Goal: Task Accomplishment & Management: Use online tool/utility

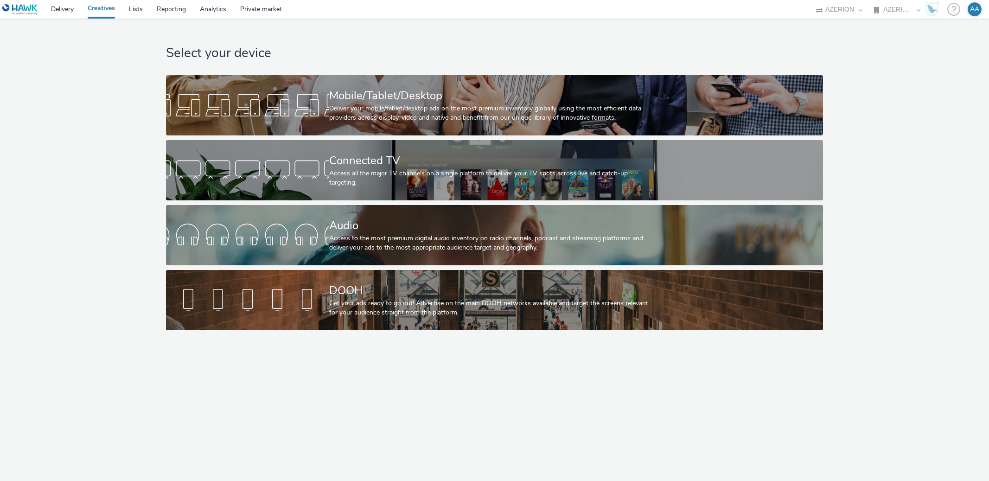
select select "ac009755-aa48-4799-8050-7a339a378eb8"
select select "79162ed7-0017-4339-93b0-3399b708648f"
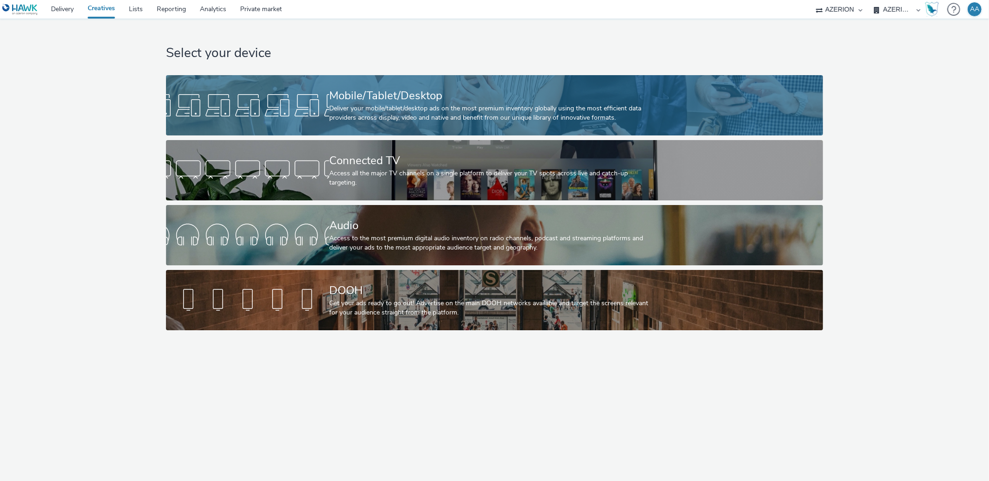
click at [300, 95] on div at bounding box center [247, 105] width 163 height 30
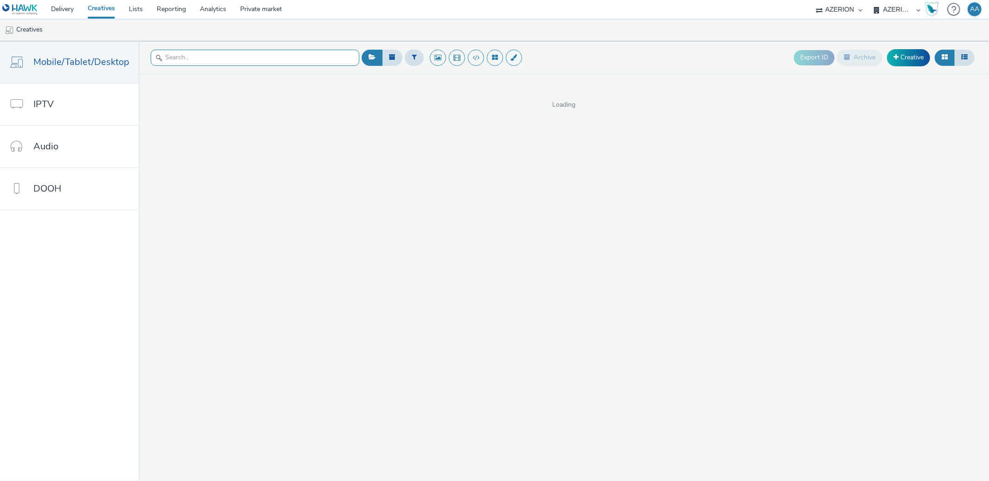
click at [231, 64] on input "text" at bounding box center [255, 58] width 209 height 16
paste input "200-x-627-Aide-à-domicile-V2-09-25"
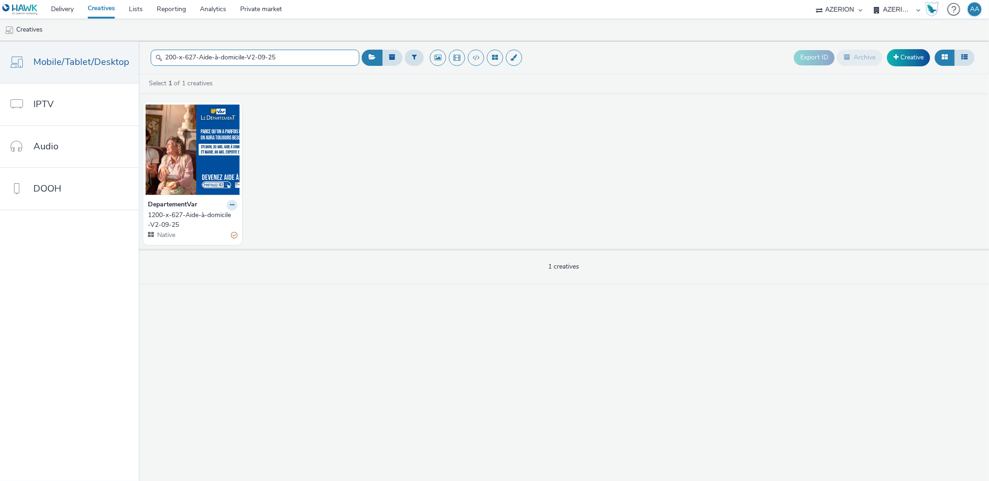
type input "200-x-627-Aide-à-domicile-V2-09-25"
click at [157, 216] on div "1200-x-627-Aide-à-domicile-V2-09-25" at bounding box center [191, 220] width 86 height 19
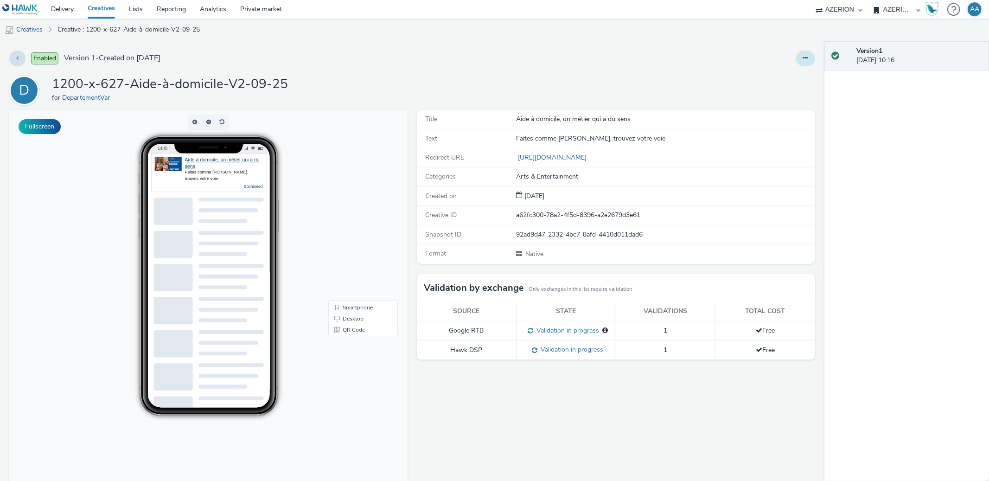
click at [803, 58] on icon at bounding box center [805, 58] width 5 height 6
click at [777, 81] on link "Edit" at bounding box center [781, 77] width 70 height 19
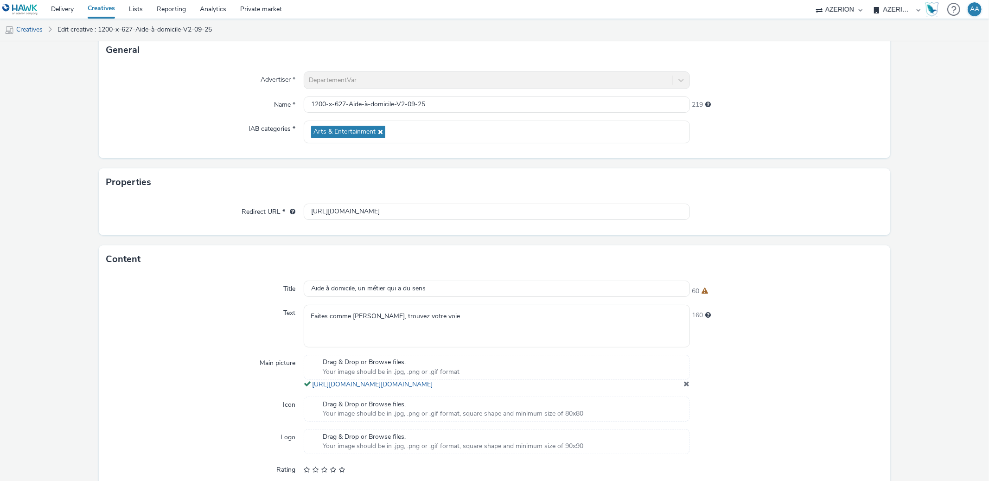
scroll to position [60, 0]
click at [96, 6] on link "Creatives" at bounding box center [101, 9] width 41 height 19
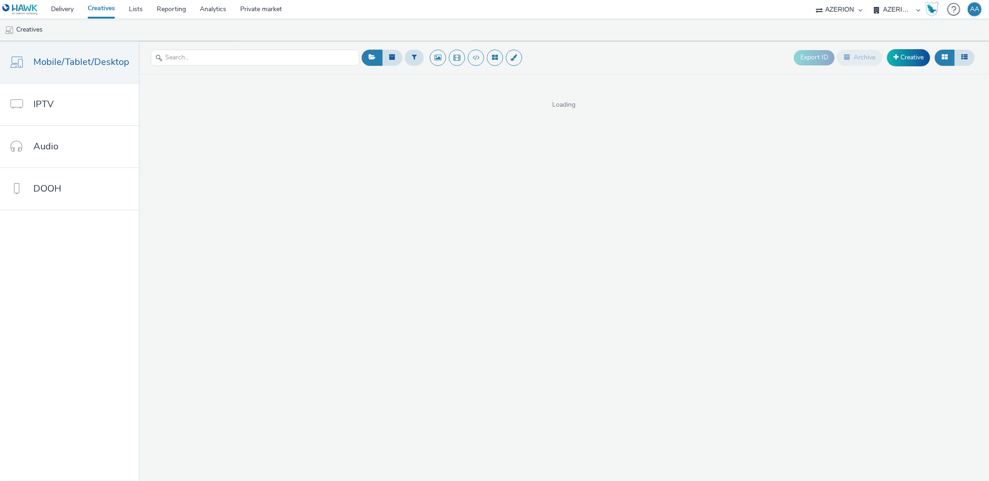
click at [243, 66] on div at bounding box center [255, 57] width 209 height 23
click at [243, 57] on input "text" at bounding box center [255, 58] width 209 height 16
paste input "500-X-500-Aide-à-domicile-V2-09-25"
click at [163, 51] on input "500-X-500-Aide-à-domicile-V2-09-25" at bounding box center [255, 58] width 209 height 16
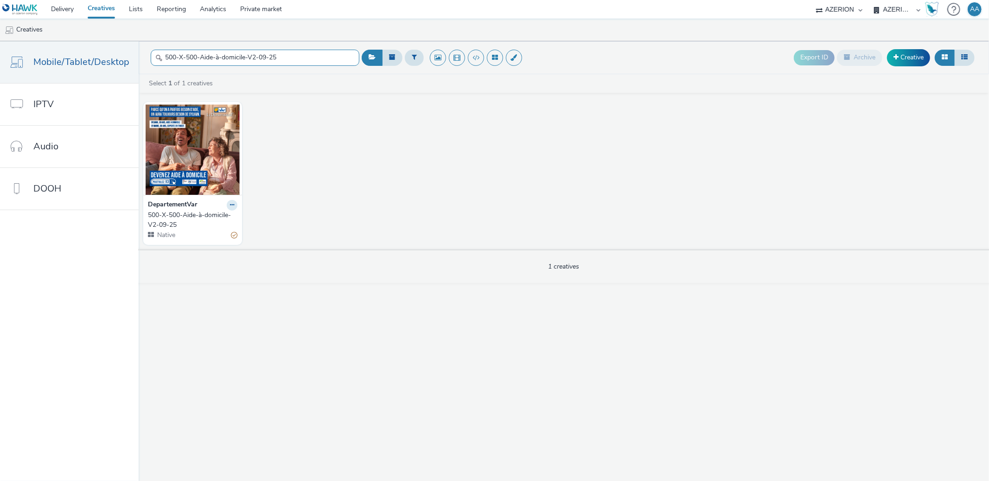
type input "500-X-500-Aide-à-domicile-V2-09-25"
click at [166, 217] on div "500-X-500-Aide-à-domicile-V2-09-25" at bounding box center [191, 220] width 86 height 19
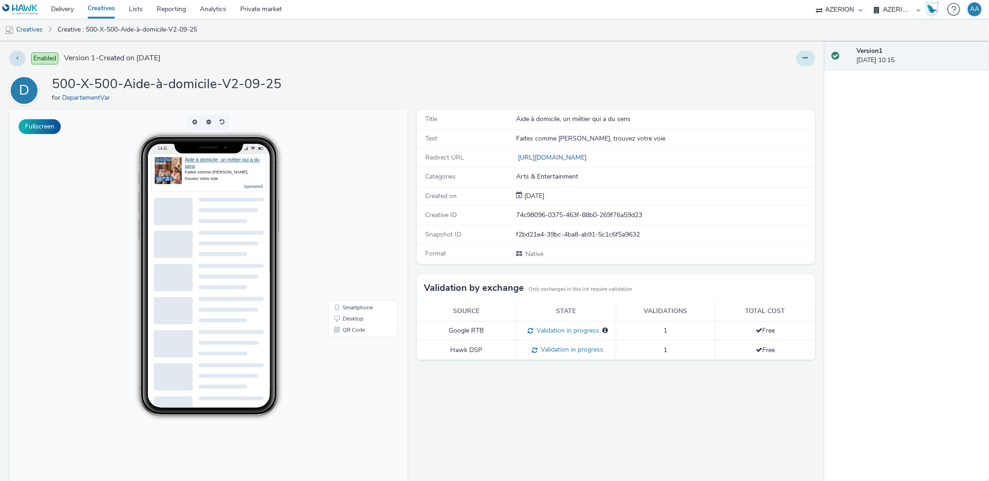
click at [801, 59] on button at bounding box center [805, 59] width 19 height 16
click at [789, 78] on link "Edit" at bounding box center [781, 77] width 70 height 19
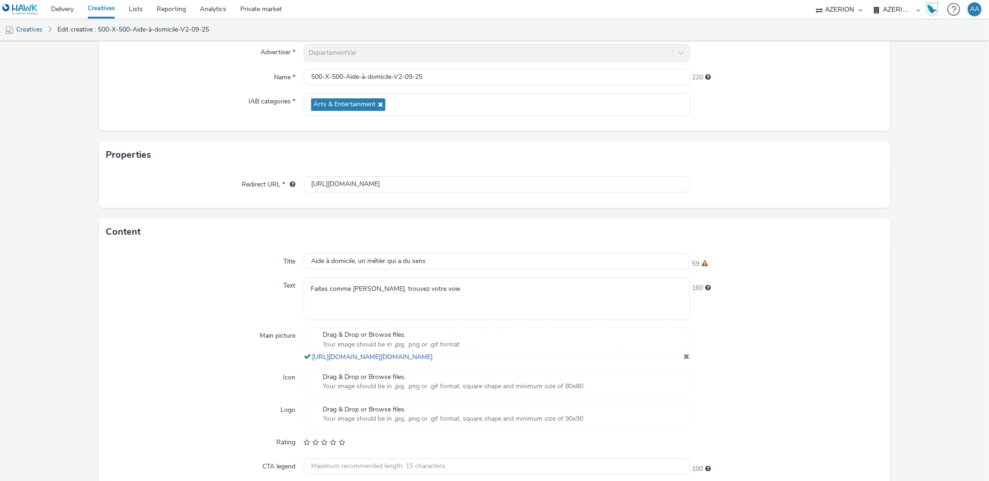
scroll to position [49, 0]
